Goal: Communication & Community: Answer question/provide support

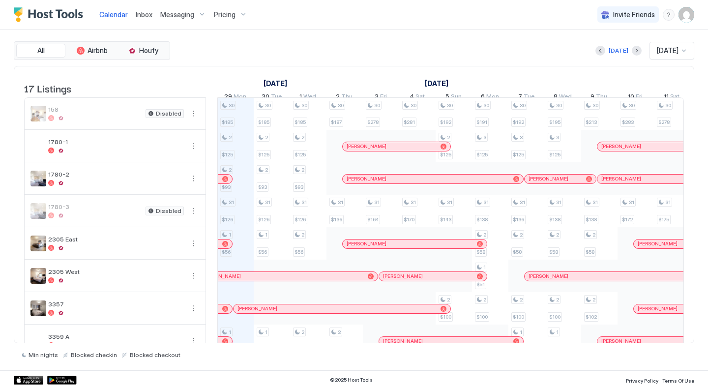
scroll to position [0, 546]
click at [146, 23] on div "Inbox" at bounding box center [144, 14] width 25 height 18
click at [145, 22] on div "Inbox" at bounding box center [144, 14] width 25 height 18
click at [142, 16] on span "Inbox" at bounding box center [144, 14] width 17 height 8
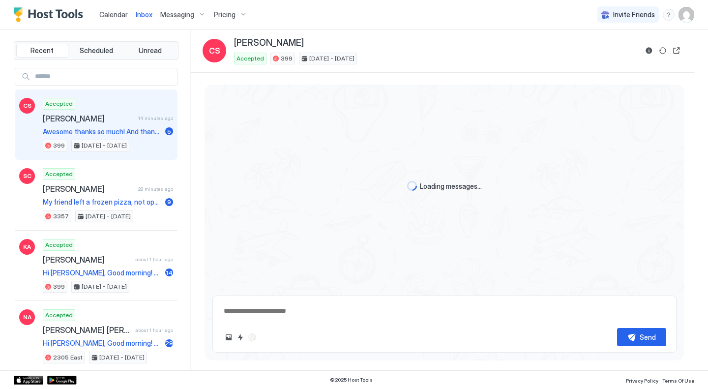
click at [147, 113] on div "Accepted [PERSON_NAME] 14 minutes ago Awesome thanks so much! And thanks for th…" at bounding box center [108, 125] width 130 height 54
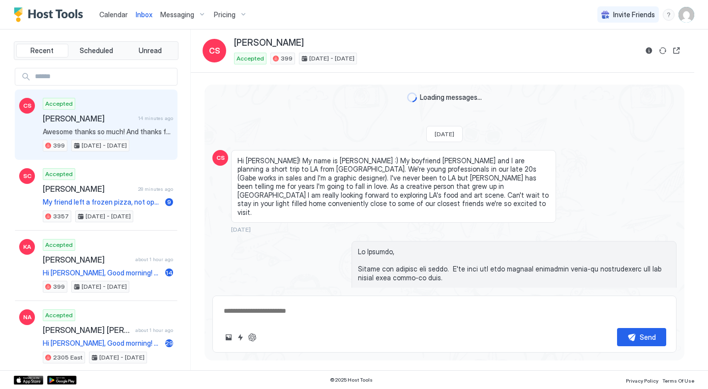
scroll to position [881, 0]
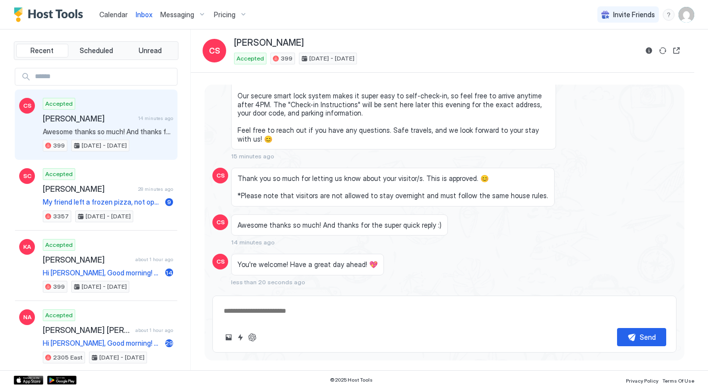
click at [622, 294] on div "Scheduled Messages" at bounding box center [631, 299] width 67 height 10
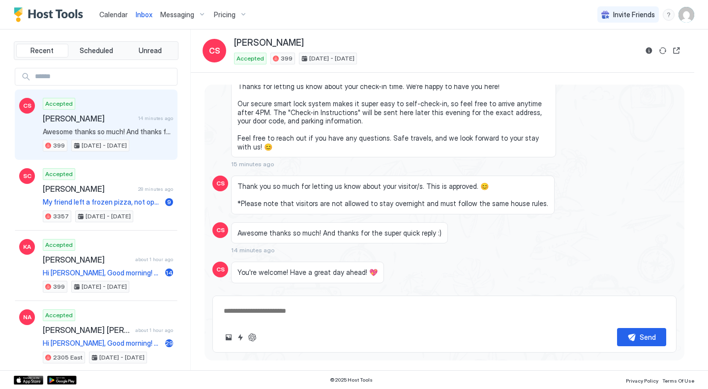
scroll to position [1069, 0]
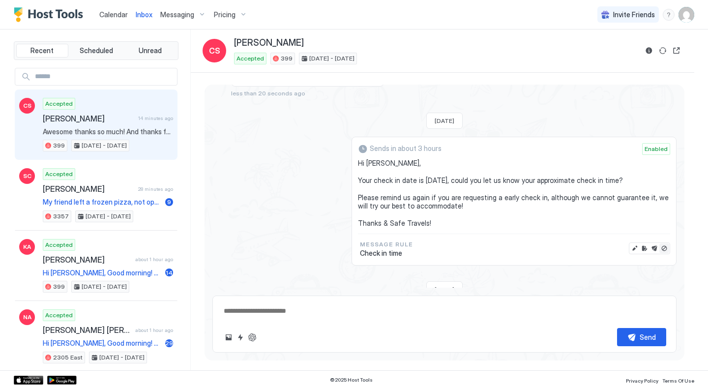
click at [659, 243] on button "Disable message" at bounding box center [664, 248] width 10 height 10
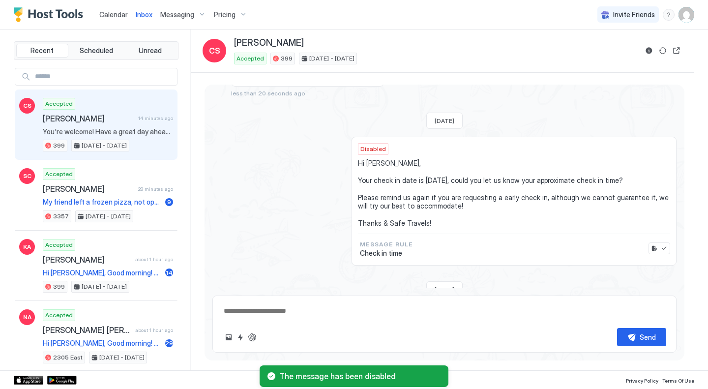
drag, startPoint x: 265, startPoint y: 159, endPoint x: 209, endPoint y: 181, distance: 60.3
click at [265, 159] on div "Disabled Hi [PERSON_NAME], Your check in date is [DATE], could you let us know …" at bounding box center [444, 201] width 464 height 129
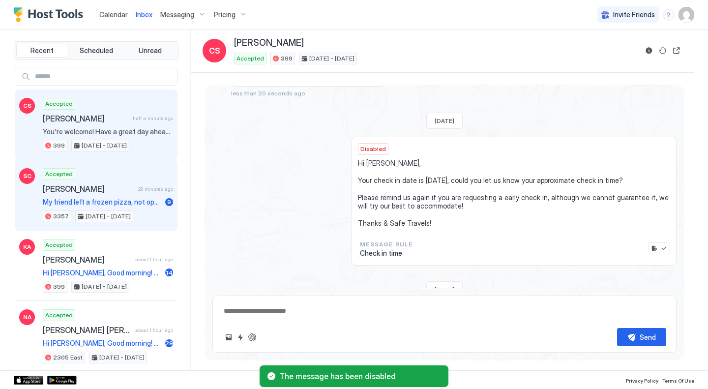
click at [110, 194] on div "Accepted [PERSON_NAME] 28 minutes ago My friend left a frozen pizza, not open. …" at bounding box center [108, 195] width 130 height 54
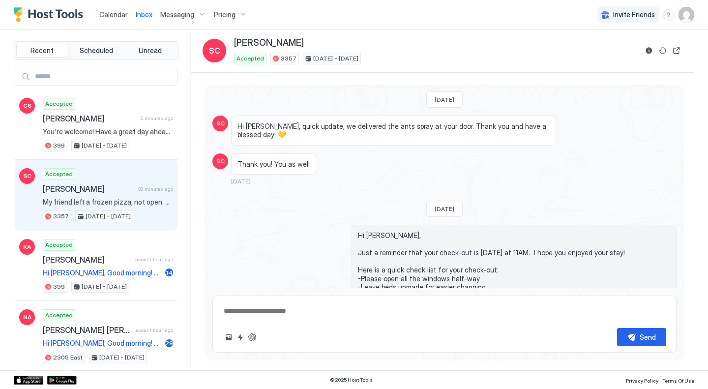
scroll to position [1616, 0]
